Goal: Transaction & Acquisition: Purchase product/service

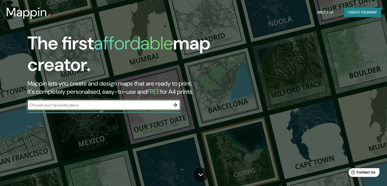
click at [76, 104] on input "text" at bounding box center [99, 105] width 143 height 6
type input "[GEOGRAPHIC_DATA]"
click at [173, 101] on button "button" at bounding box center [175, 105] width 10 height 10
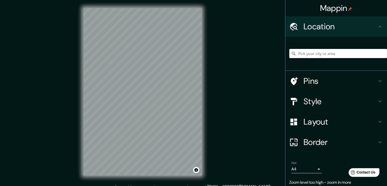
click at [330, 51] on input "Pick your city or area" at bounding box center [339, 53] width 98 height 9
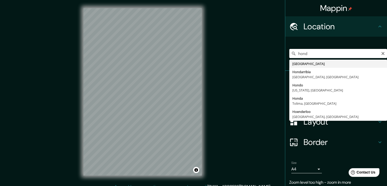
type input "[GEOGRAPHIC_DATA]"
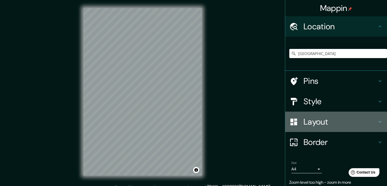
click at [356, 126] on h4 "Layout" at bounding box center [340, 122] width 73 height 10
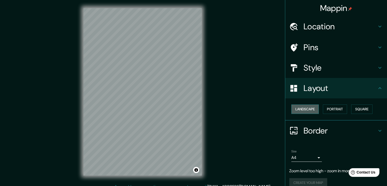
click at [312, 111] on button "Landscape" at bounding box center [306, 108] width 28 height 9
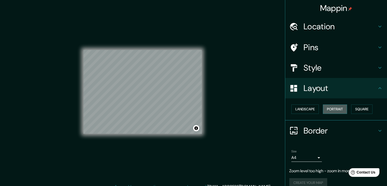
click at [329, 111] on button "Portrait" at bounding box center [335, 108] width 24 height 9
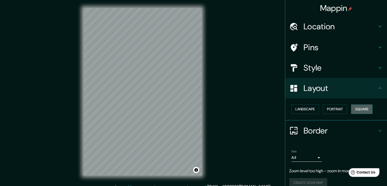
click at [353, 110] on button "Square" at bounding box center [362, 108] width 21 height 9
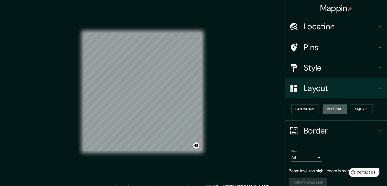
click at [338, 109] on button "Portrait" at bounding box center [335, 108] width 24 height 9
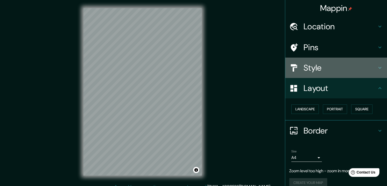
click at [331, 72] on h4 "Style" at bounding box center [340, 68] width 73 height 10
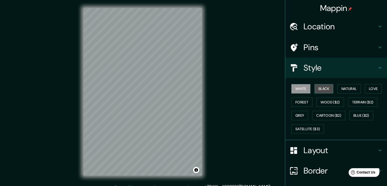
click at [320, 87] on button "Black" at bounding box center [324, 88] width 19 height 9
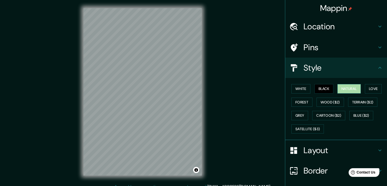
click at [353, 86] on button "Natural" at bounding box center [349, 88] width 23 height 9
click at [378, 86] on button "Love" at bounding box center [373, 88] width 17 height 9
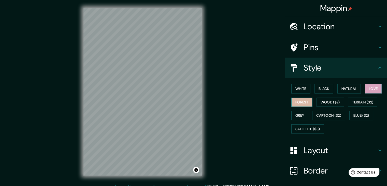
click at [301, 101] on button "Forest" at bounding box center [302, 102] width 21 height 9
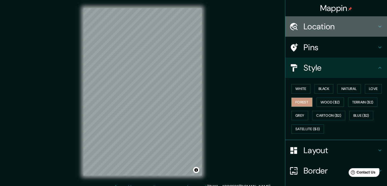
click at [333, 31] on h4 "Location" at bounding box center [340, 26] width 73 height 10
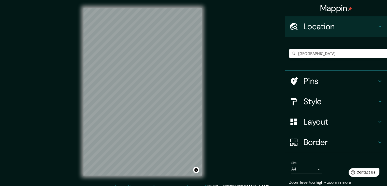
click at [320, 77] on h4 "Pins" at bounding box center [340, 81] width 73 height 10
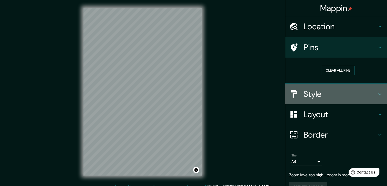
click at [309, 97] on h4 "Style" at bounding box center [340, 94] width 73 height 10
